Goal: Transaction & Acquisition: Purchase product/service

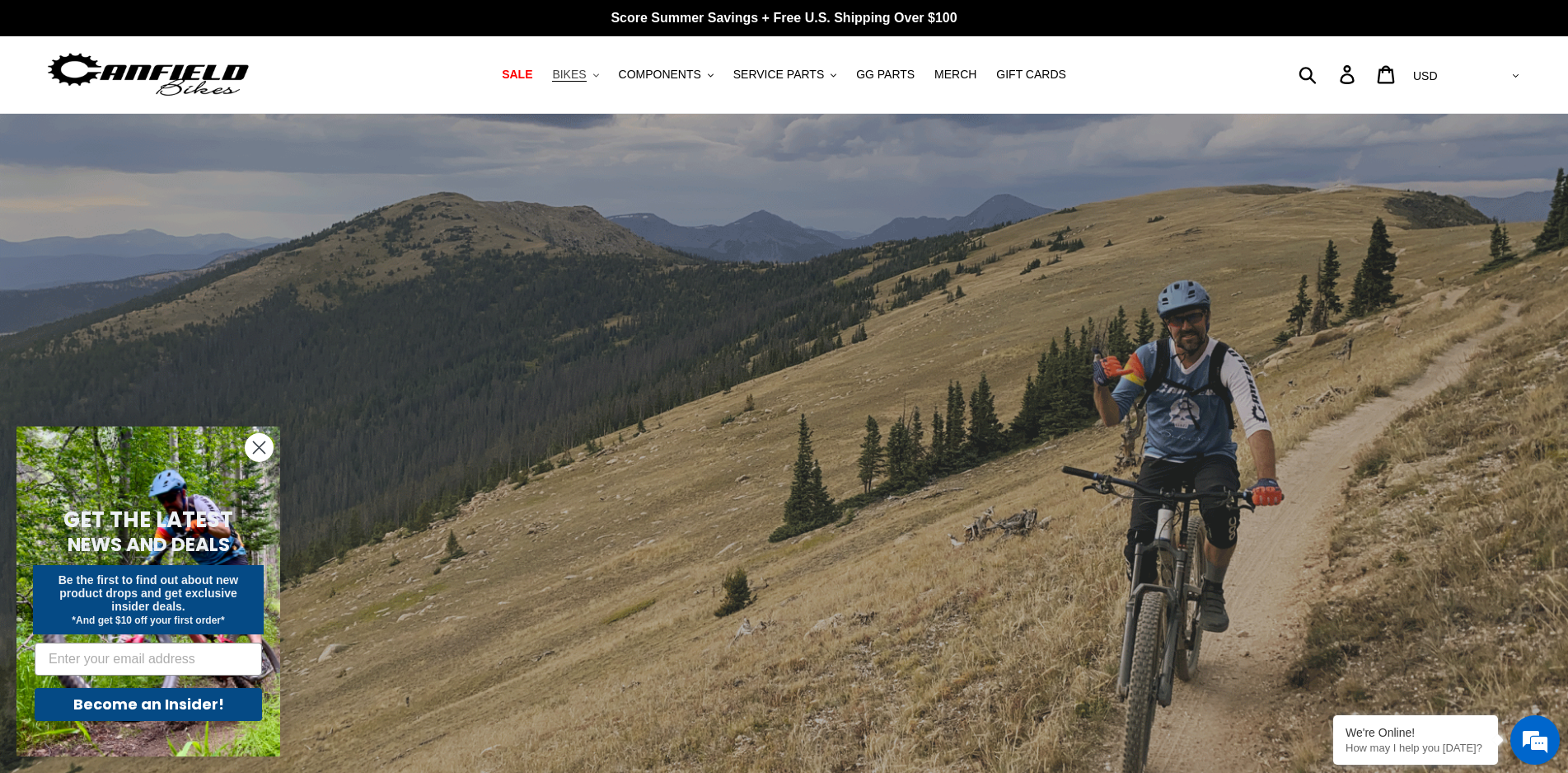
click at [586, 73] on span "BIKES" at bounding box center [569, 75] width 34 height 14
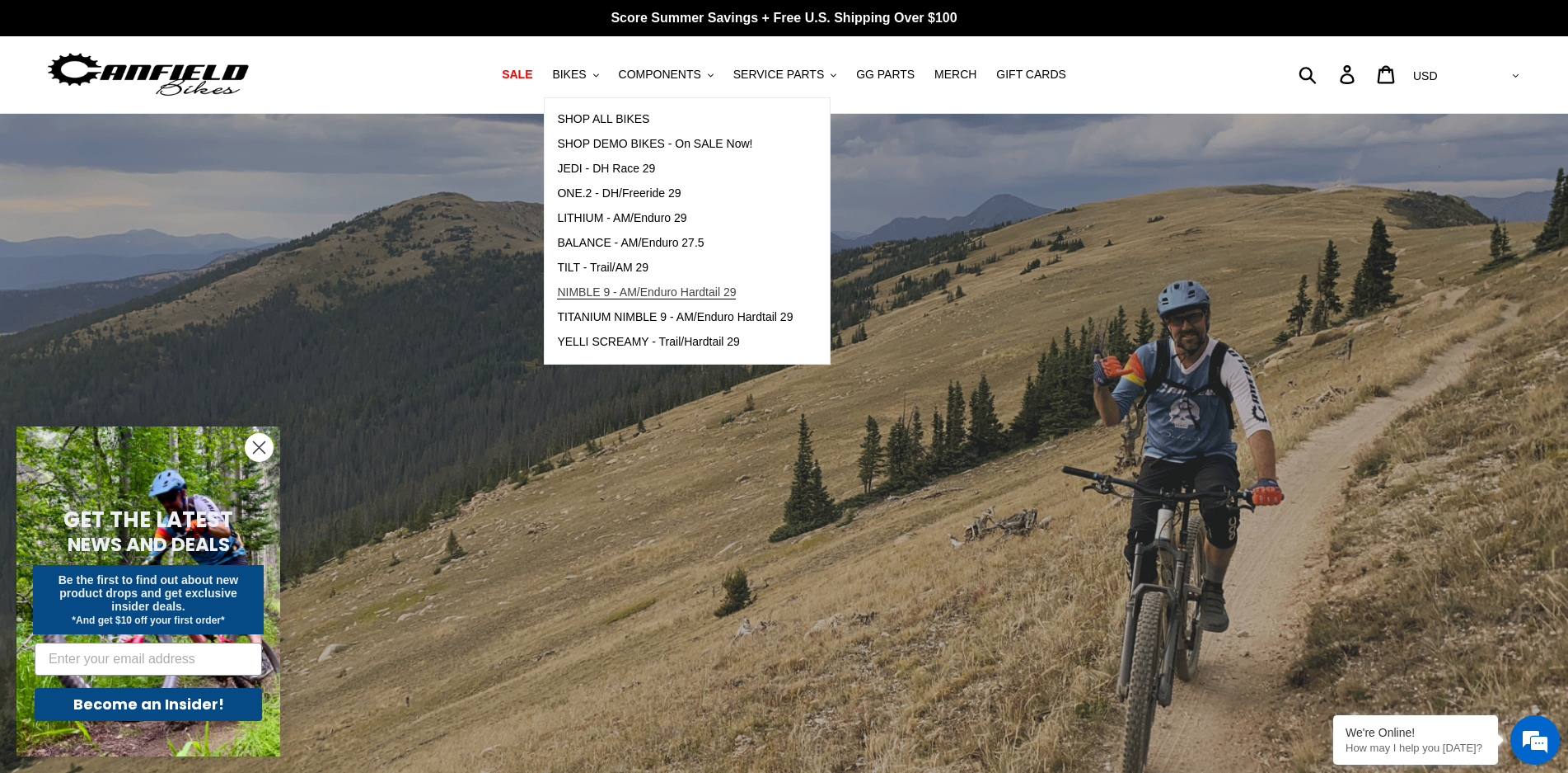
click at [599, 290] on span "NIMBLE 9 - AM/Enduro Hardtail 29" at bounding box center [647, 293] width 178 height 14
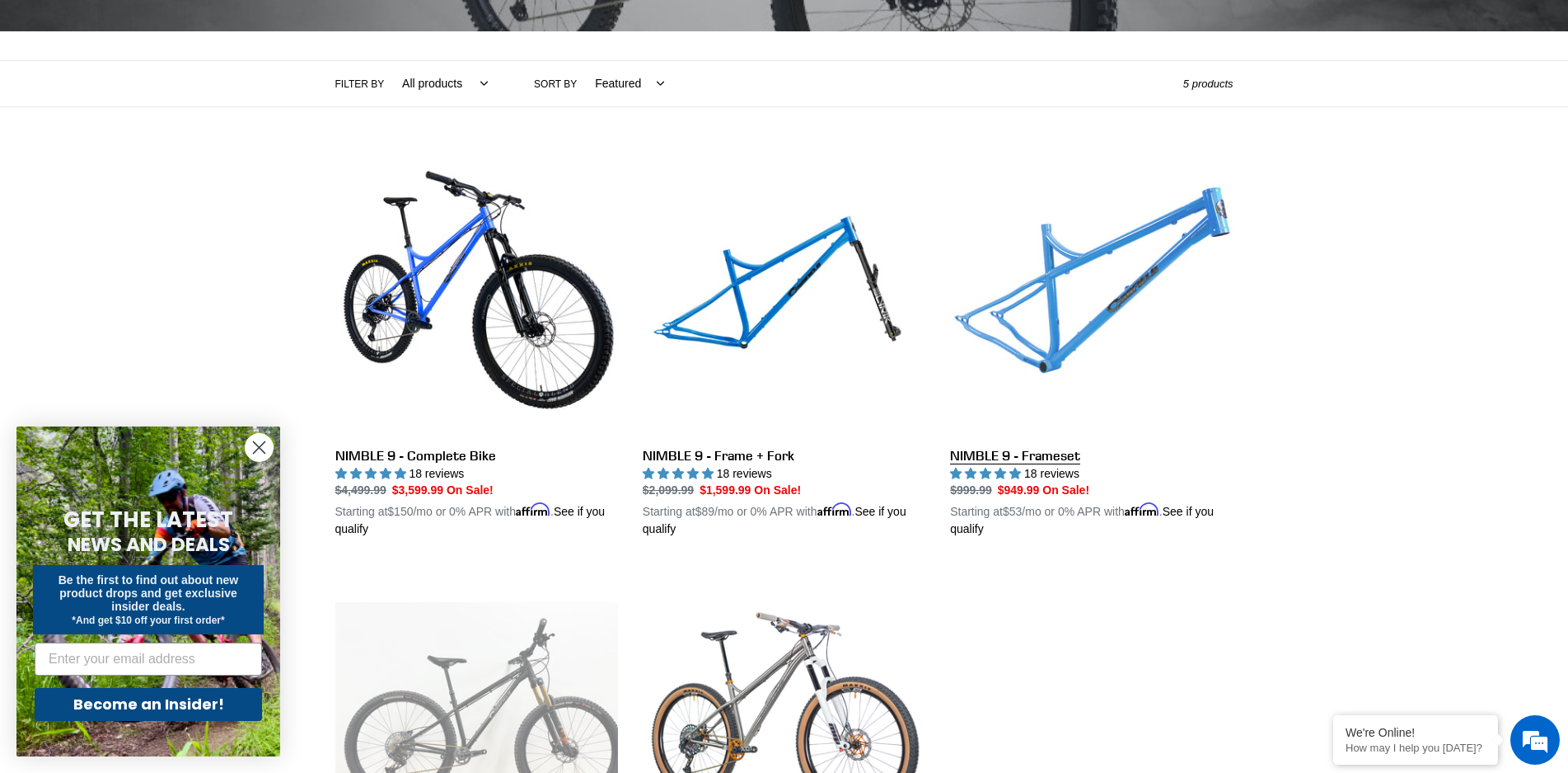
click at [1024, 454] on link "NIMBLE 9 - Frameset" at bounding box center [1091, 345] width 283 height 386
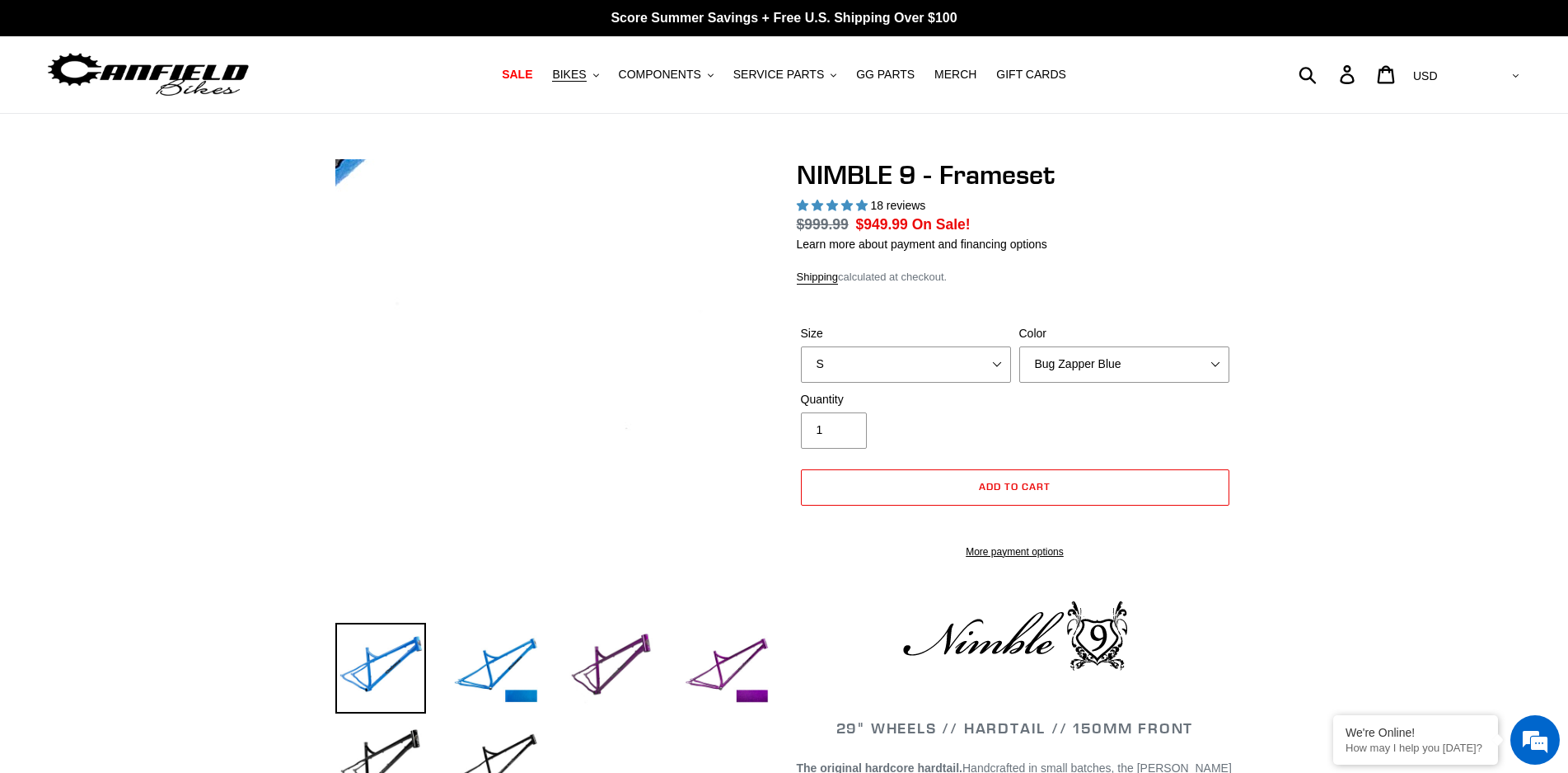
select select "highest-rating"
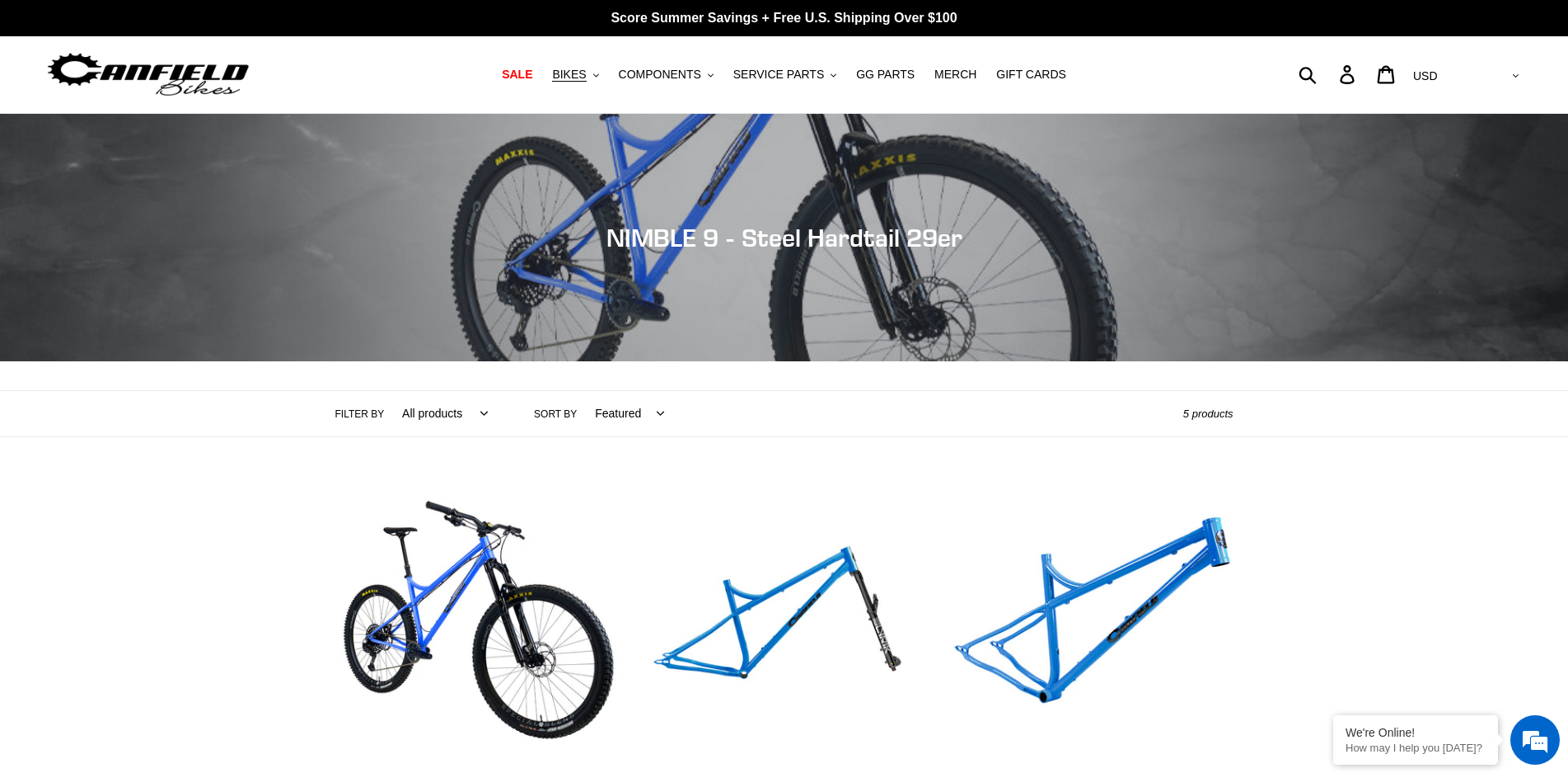
scroll to position [742, 0]
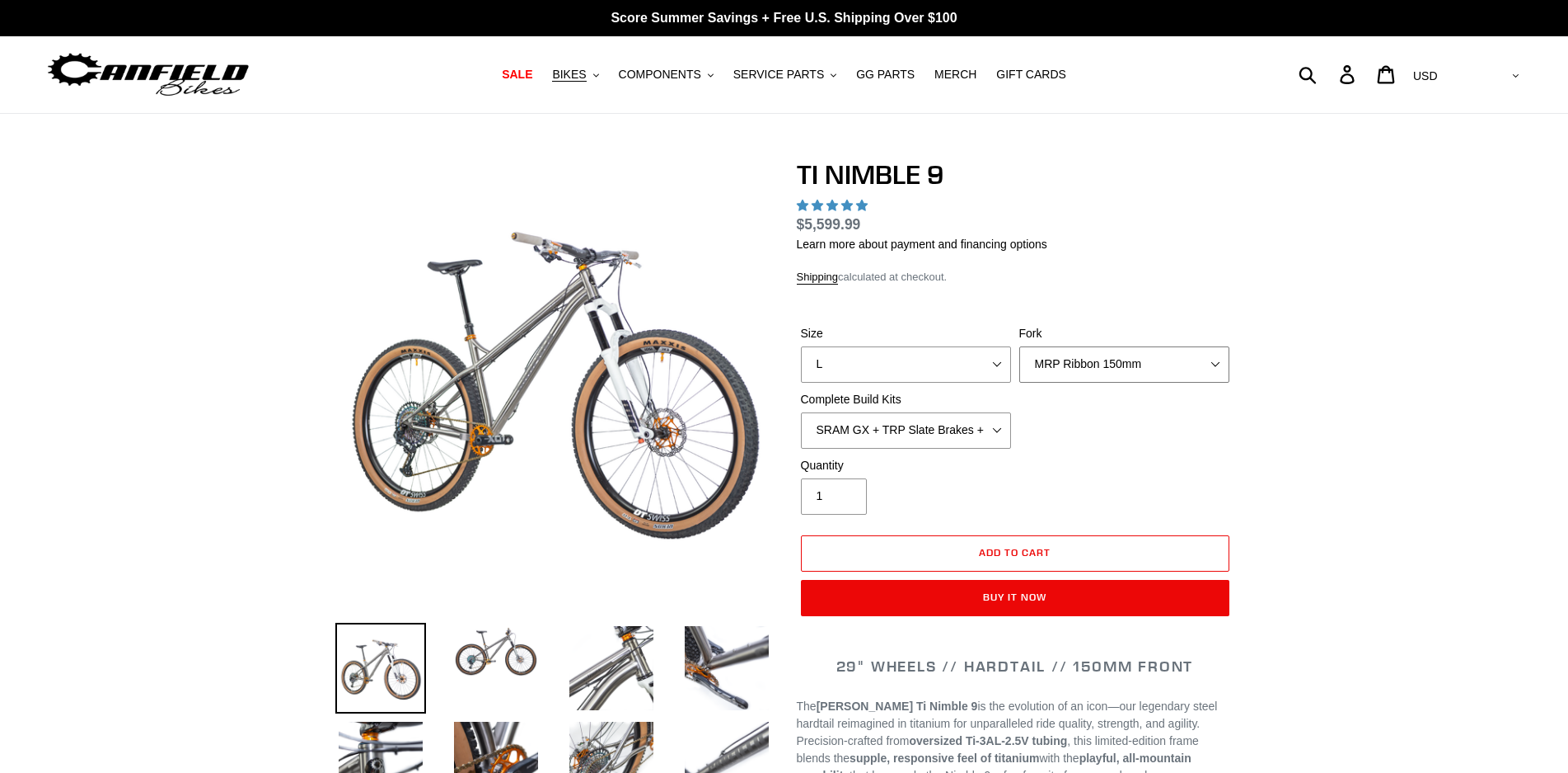
click at [1214, 361] on select "MRP Ribbon 150mm RockShox Lyrik 150mm Fox Factory 36 150mm Cane Creek Helm 150m…" at bounding box center [1124, 364] width 210 height 37
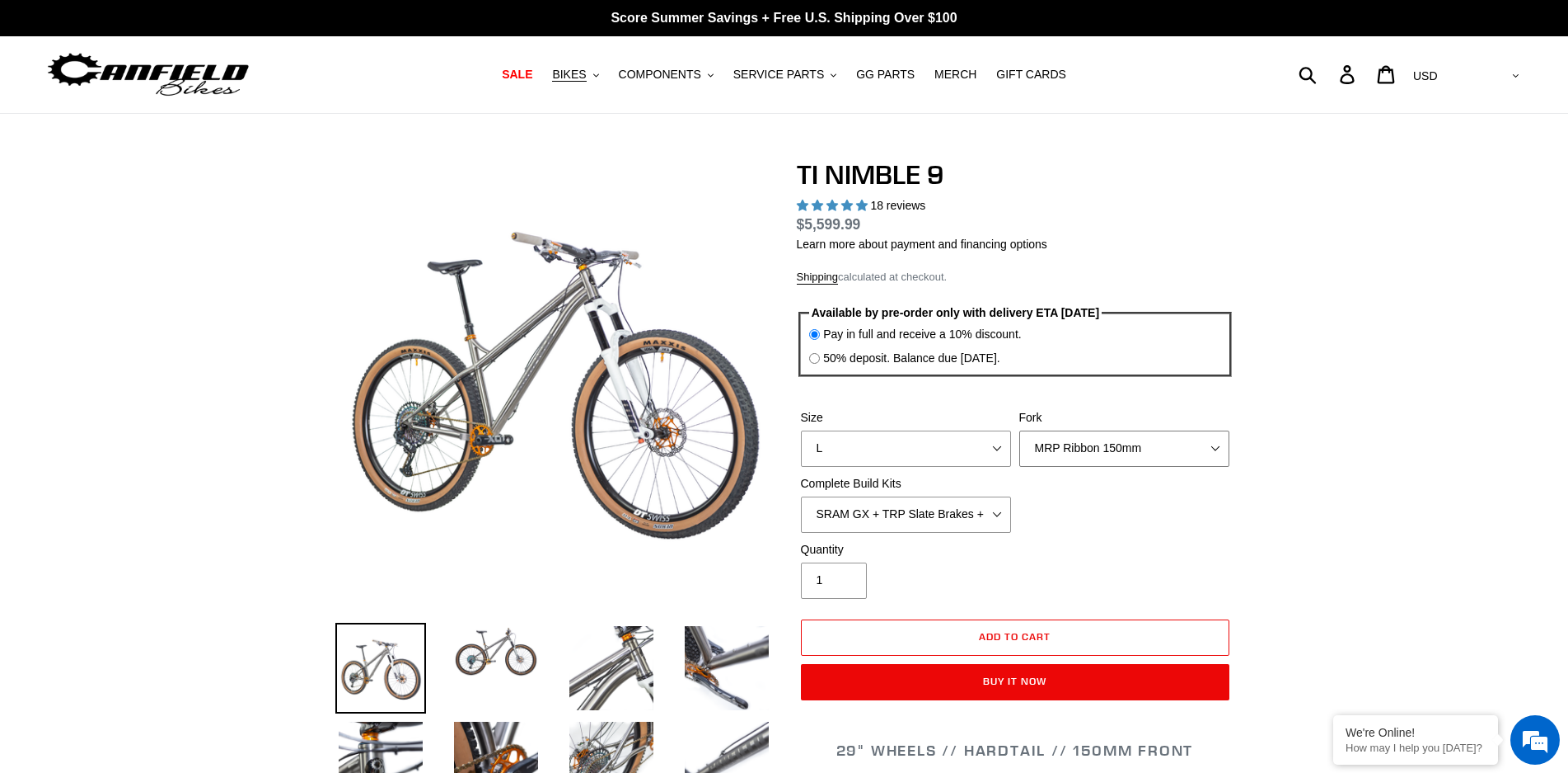
select select "highest-rating"
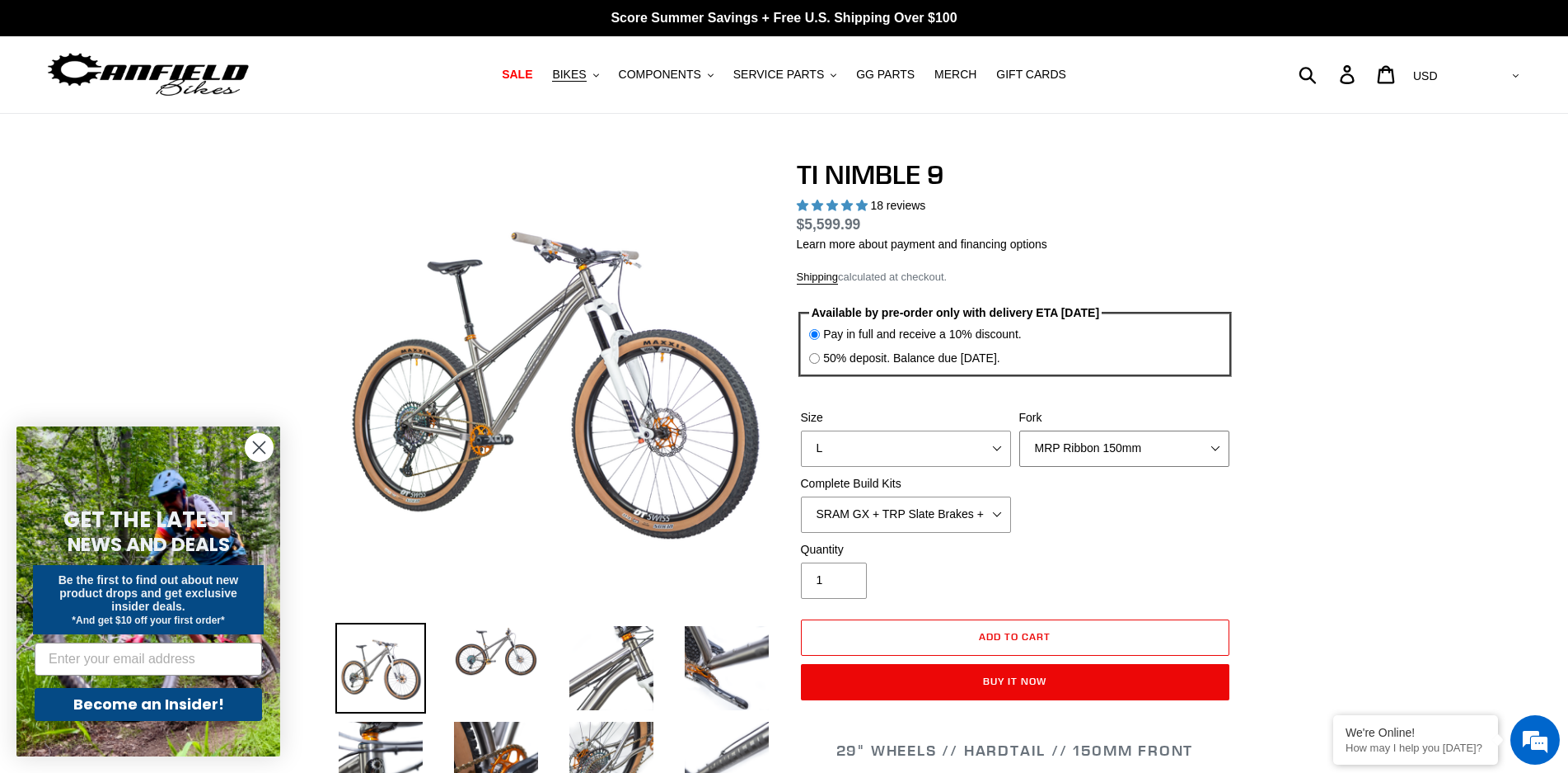
select select "Fork - None"
click at [1020, 430] on select "MRP Ribbon 150mm RockShox Lyrik 150mm Fox Factory 36 150mm Cane Creek Helm 150m…" at bounding box center [1124, 448] width 210 height 37
click at [994, 507] on select "SRAM GX + TRP Slate Brakes + Rotors + e13 LG-1 Wheels SHIMANO XT + SHIMANO brak…" at bounding box center [906, 514] width 210 height 37
select select "Complete Build Kit - None (Contact us for Custom Builds)"
click at [801, 497] on select "SRAM GX + TRP Slate Brakes + Rotors + e13 LG-1 Wheels SHIMANO XT + SHIMANO brak…" at bounding box center [906, 514] width 210 height 37
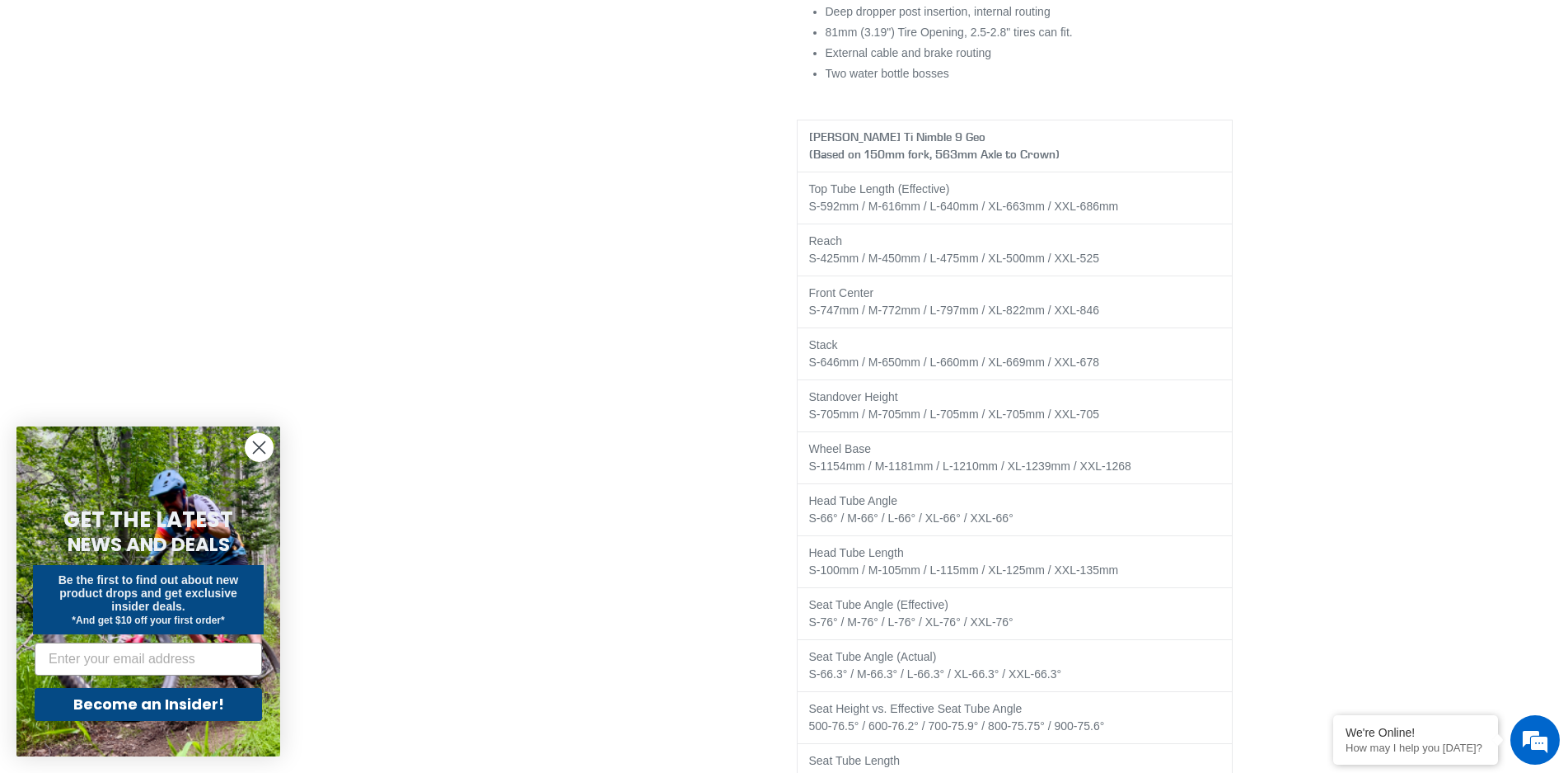
scroll to position [2639, 0]
